Goal: Find specific page/section: Find specific page/section

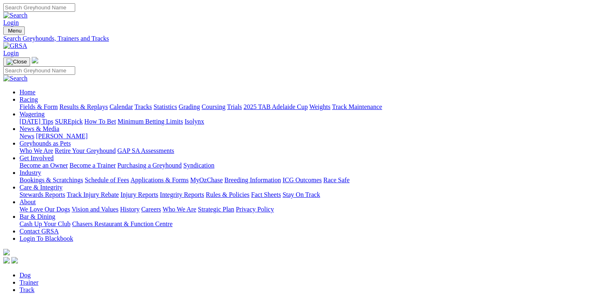
click at [39, 279] on link "Trainer" at bounding box center [29, 282] width 19 height 7
type input "marty doyle"
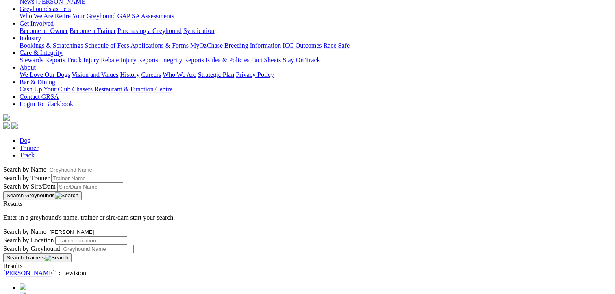
scroll to position [163, 0]
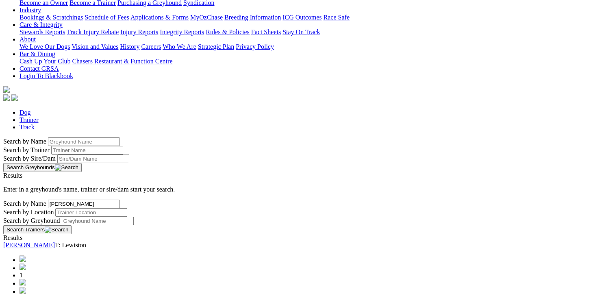
click at [55, 241] on link "[PERSON_NAME]" at bounding box center [29, 244] width 52 height 7
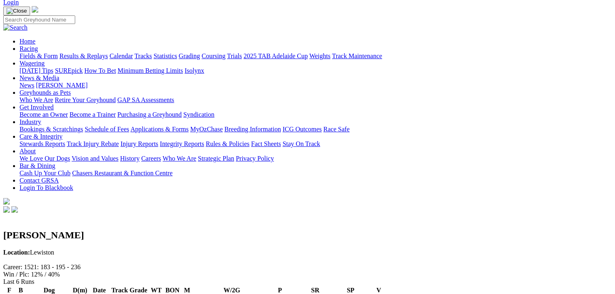
scroll to position [41, 0]
